Goal: Task Accomplishment & Management: Complete application form

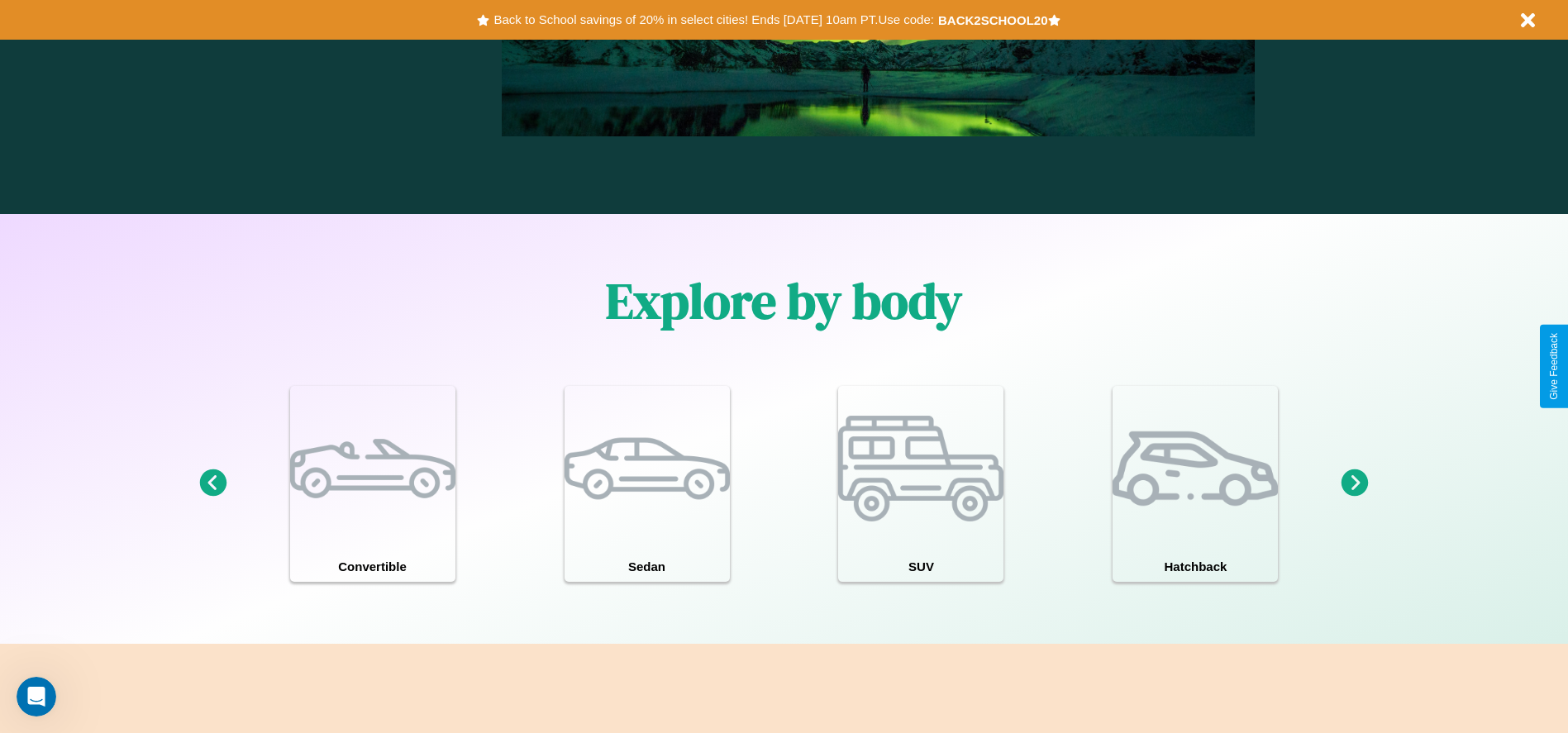
scroll to position [2371, 0]
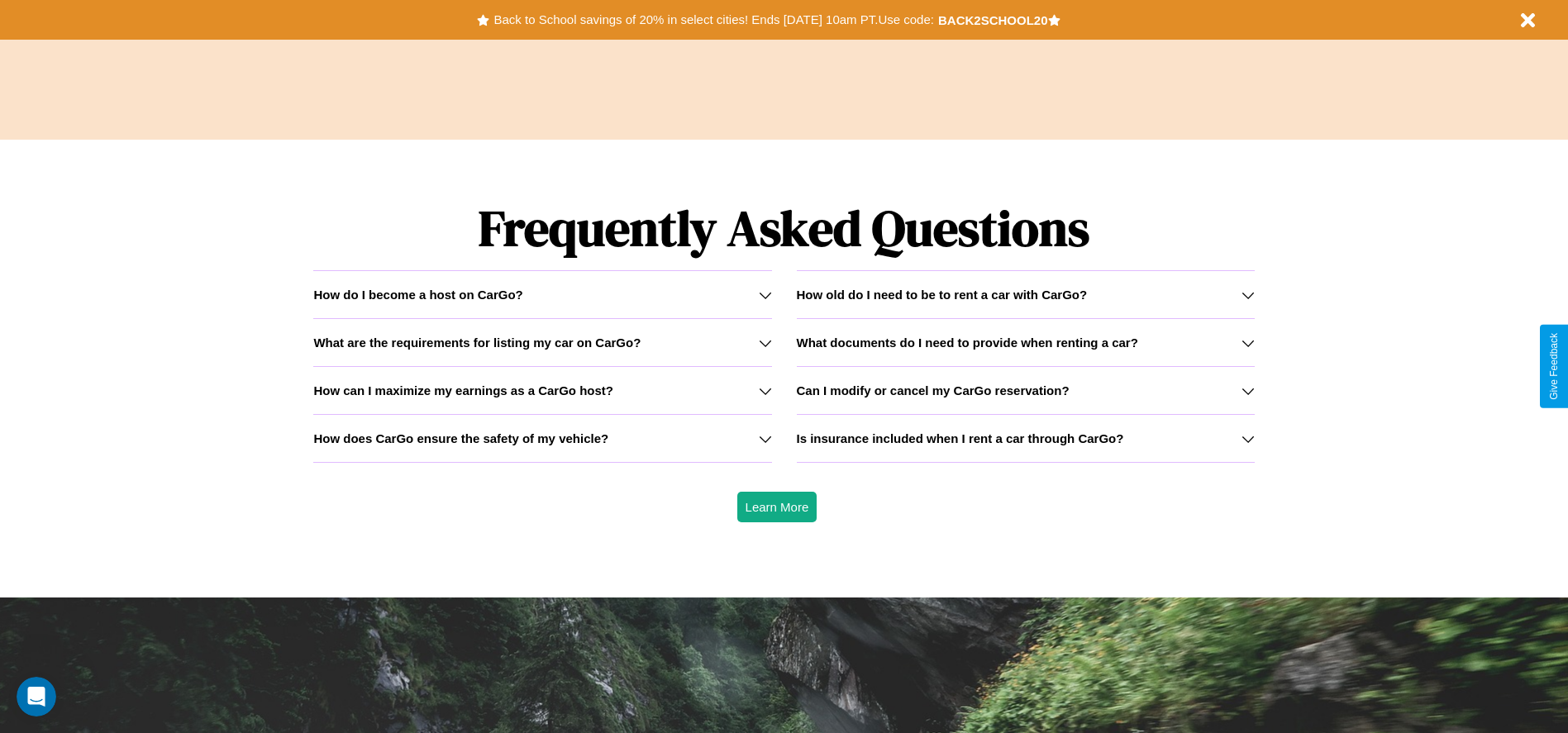
click at [1025, 342] on h3 "What documents do I need to provide when renting a car?" at bounding box center [968, 342] width 342 height 14
click at [1025, 294] on h3 "How old do I need to be to rent a car with CarGo?" at bounding box center [942, 294] width 291 height 14
click at [1247, 342] on icon at bounding box center [1247, 342] width 13 height 13
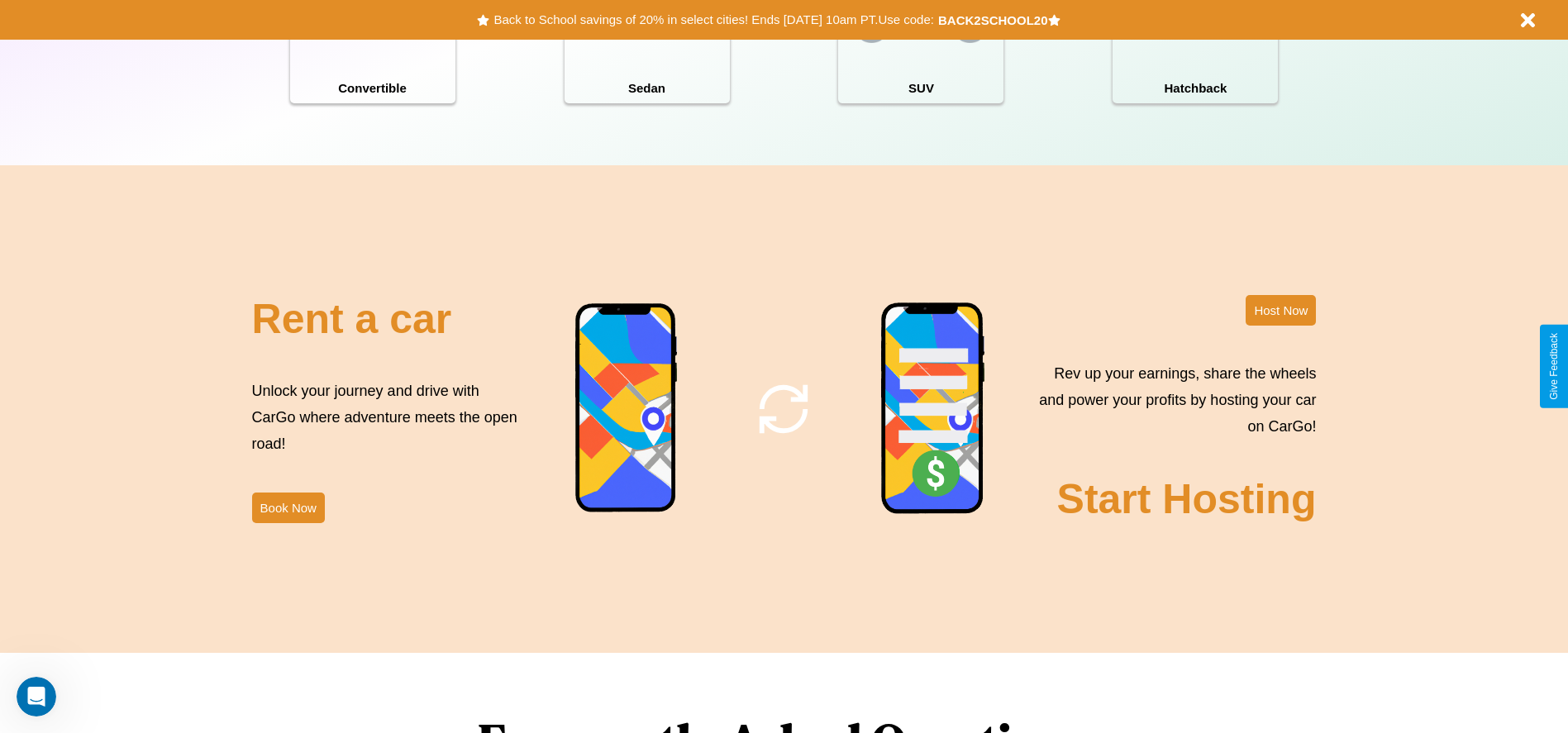
scroll to position [1801, 0]
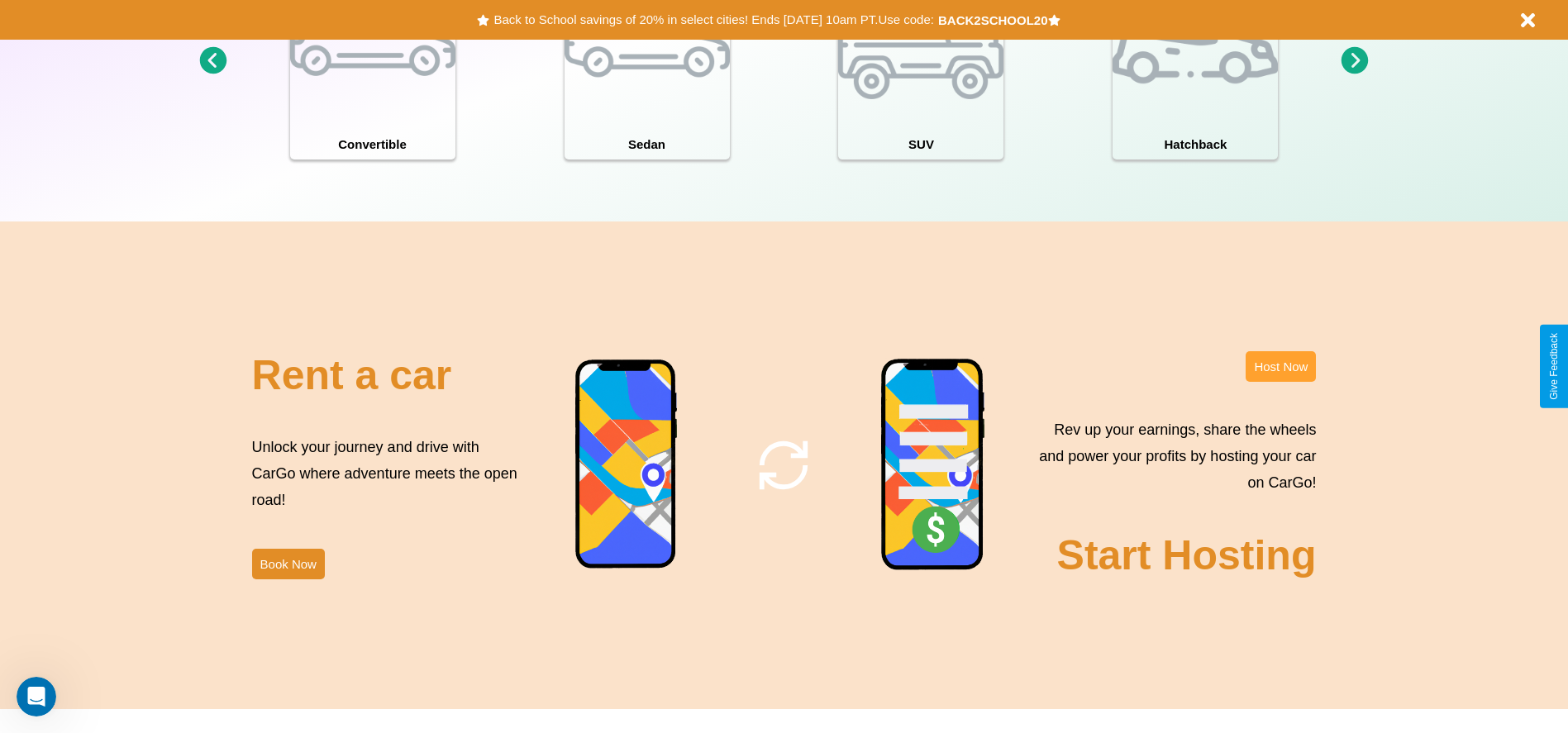
click at [1280, 366] on button "Host Now" at bounding box center [1280, 366] width 70 height 30
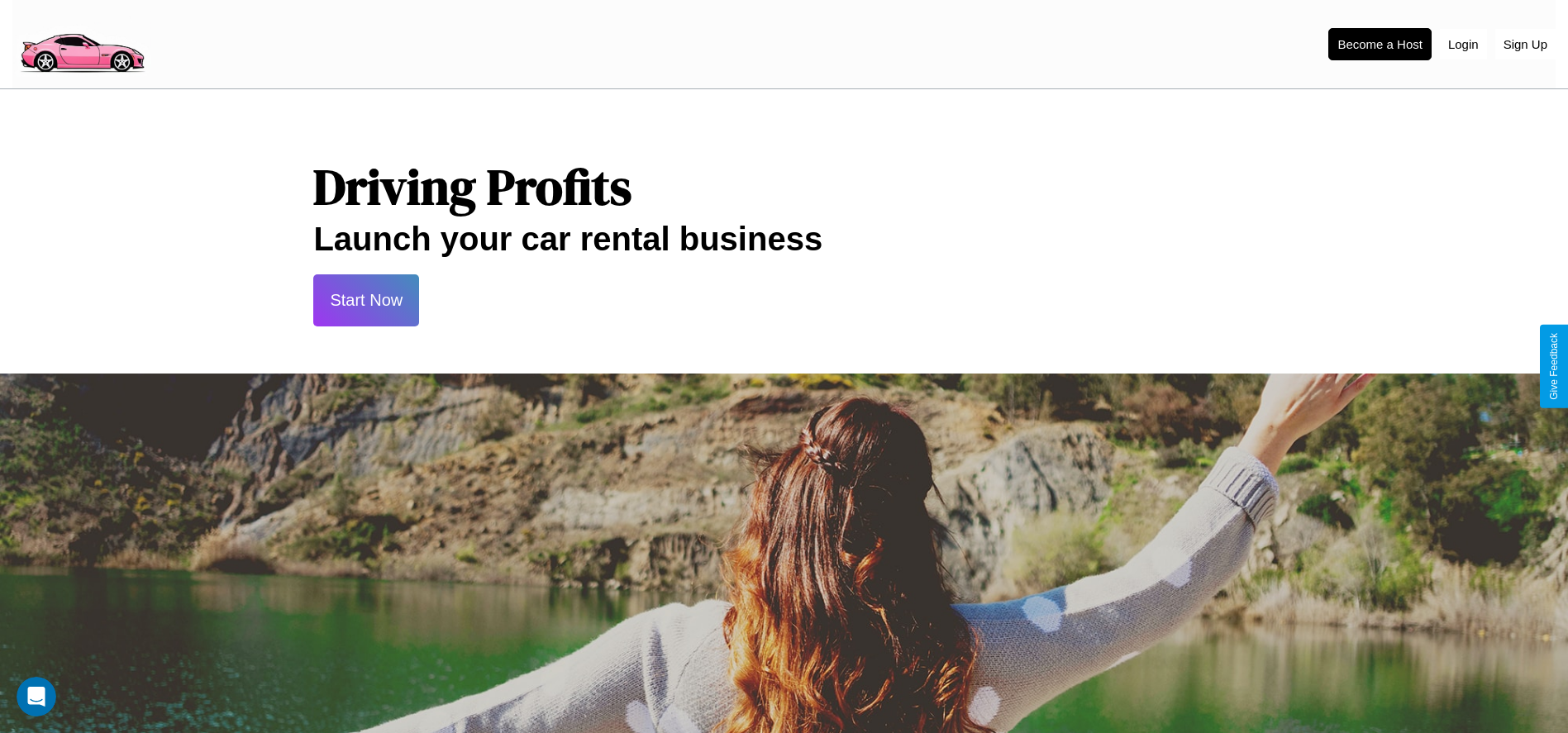
click at [366, 300] on button "Start Now" at bounding box center [366, 300] width 106 height 52
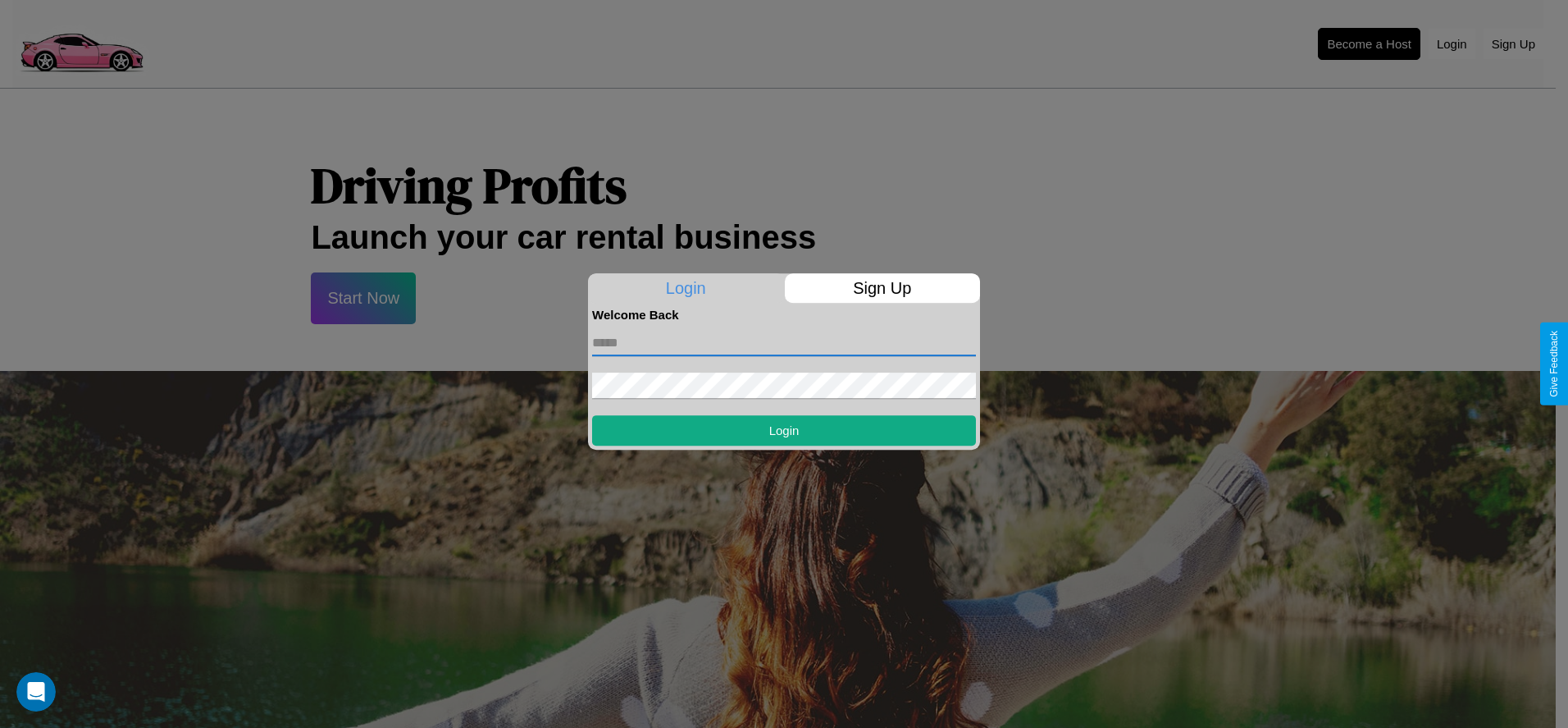
click at [784, 343] on input "text" at bounding box center [784, 343] width 383 height 27
type input "**********"
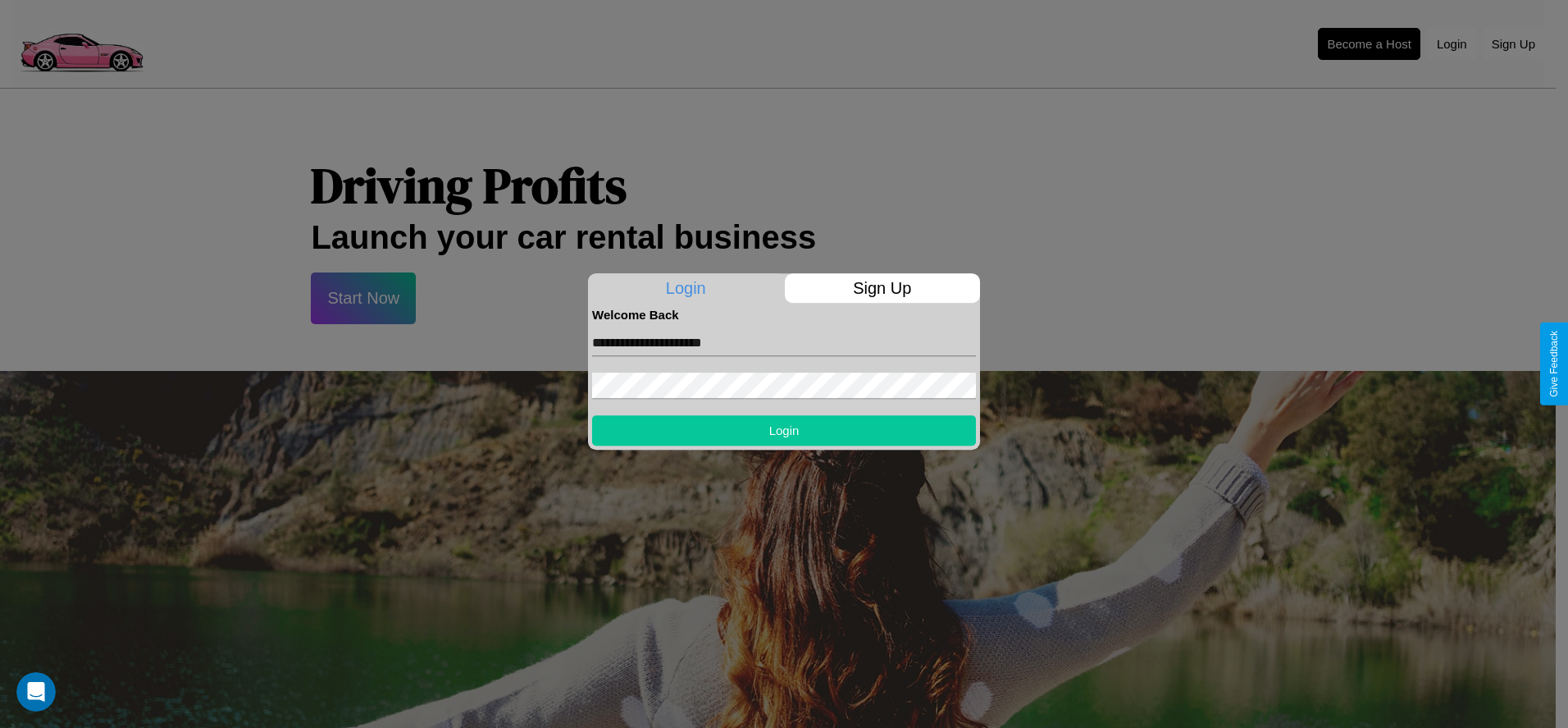
click at [784, 430] on button "Login" at bounding box center [784, 430] width 383 height 30
